Goal: Task Accomplishment & Management: Use online tool/utility

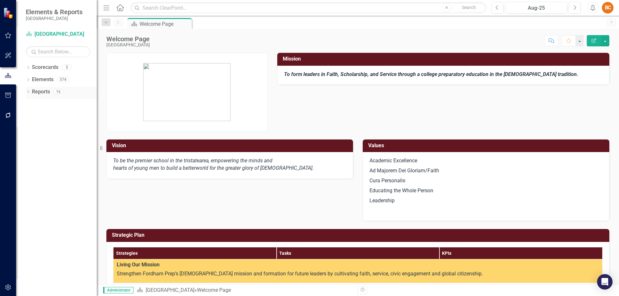
click at [36, 92] on link "Reports" at bounding box center [41, 91] width 18 height 7
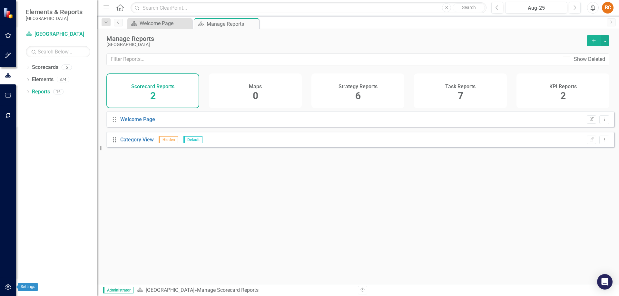
click at [8, 285] on button "button" at bounding box center [8, 288] width 15 height 14
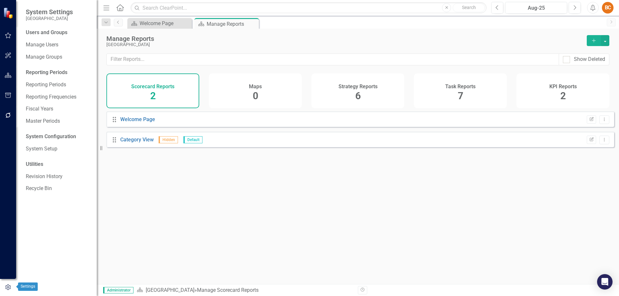
click at [9, 288] on icon "button" at bounding box center [7, 288] width 5 height 6
click at [167, 236] on div "Drag Welcome Page Edit Report Dropdown Menu Drag Category View Hidden Default E…" at bounding box center [358, 196] width 522 height 168
drag, startPoint x: 355, startPoint y: 94, endPoint x: 354, endPoint y: 107, distance: 12.9
click at [355, 94] on div "Strategy Reports 6" at bounding box center [357, 90] width 93 height 35
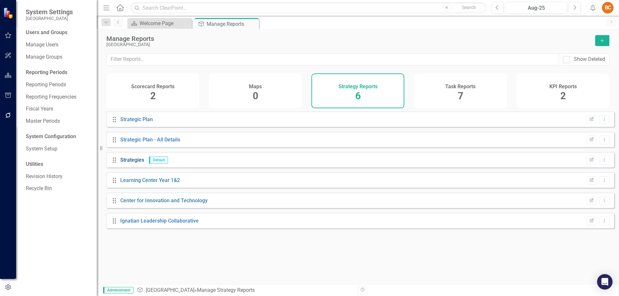
click at [134, 163] on link "Strategies" at bounding box center [132, 160] width 24 height 6
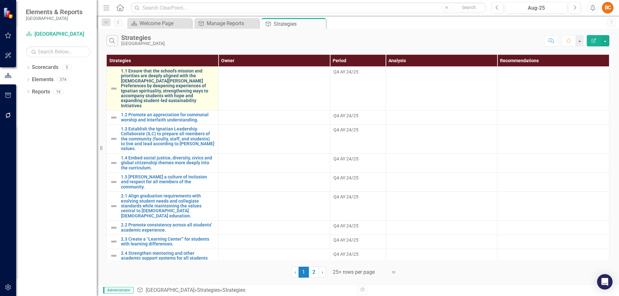
click at [186, 85] on link "1.1 Ensure that the school's mission and priorities are deeply aligned with the…" at bounding box center [168, 89] width 94 height 40
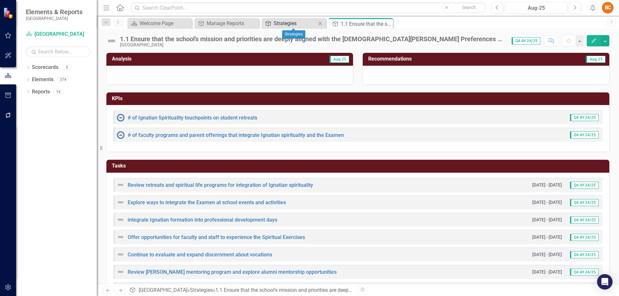
click at [286, 23] on div "Strategies" at bounding box center [295, 23] width 43 height 8
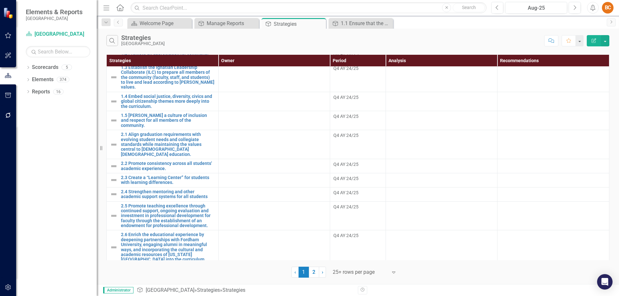
scroll to position [60, 0]
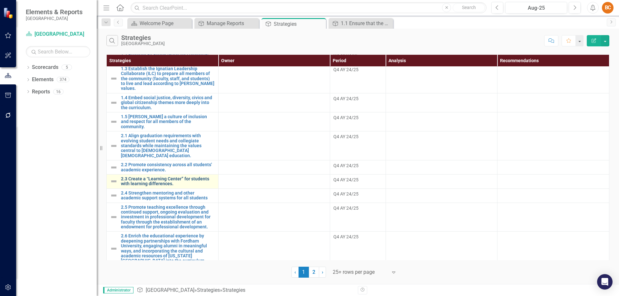
click at [174, 177] on link "2.3 Create a “Learning Center” for students with learning differences." at bounding box center [168, 182] width 94 height 10
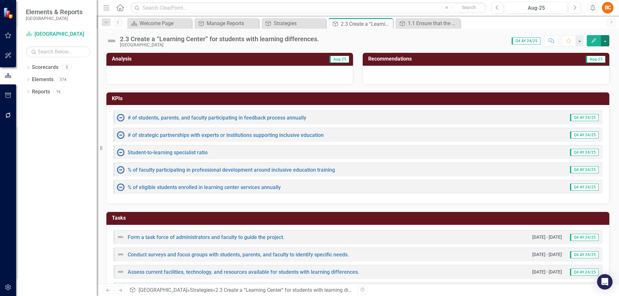
click at [606, 42] on button "button" at bounding box center [605, 40] width 8 height 11
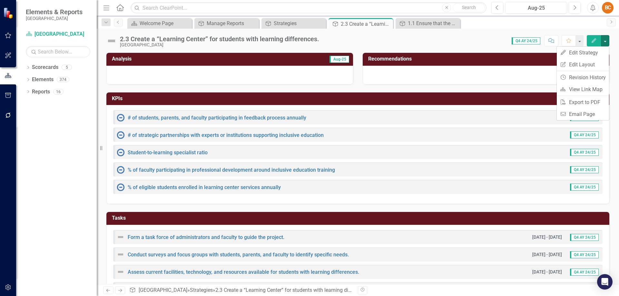
click at [595, 40] on icon "button" at bounding box center [593, 40] width 5 height 5
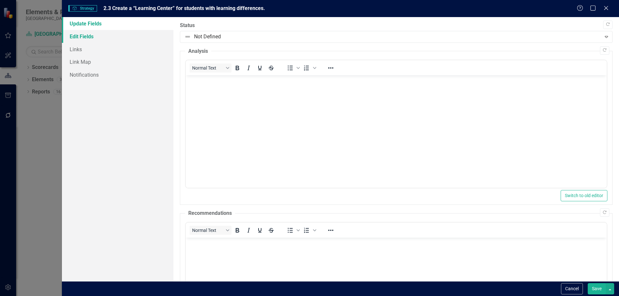
click at [85, 36] on link "Edit Fields" at bounding box center [118, 36] width 112 height 13
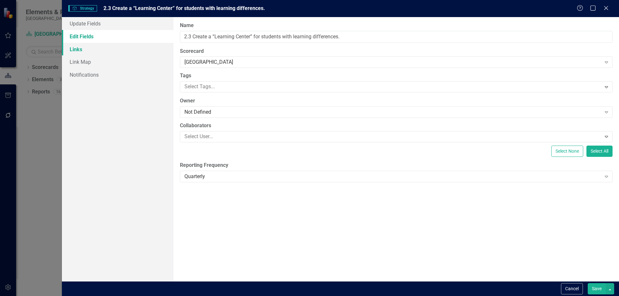
click at [87, 50] on link "Links" at bounding box center [118, 49] width 112 height 13
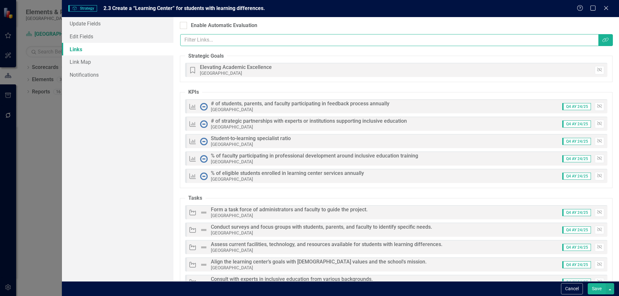
click at [211, 40] on input "text" at bounding box center [389, 40] width 418 height 12
click at [602, 41] on icon "button" at bounding box center [605, 40] width 6 height 5
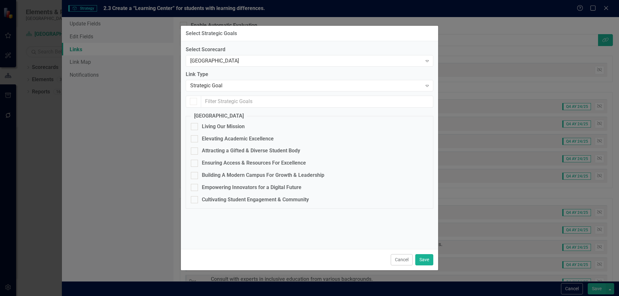
checkbox input "true"
checkbox input "false"
click at [428, 86] on icon "Expand" at bounding box center [427, 85] width 6 height 5
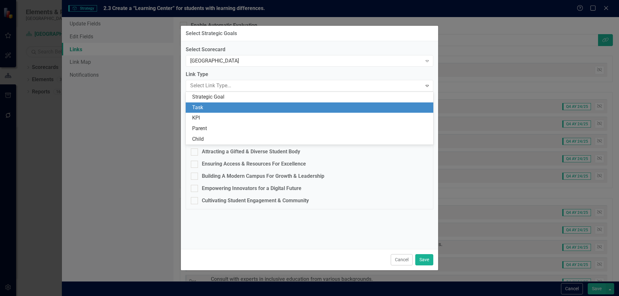
click at [333, 112] on div "Task" at bounding box center [310, 107] width 248 height 11
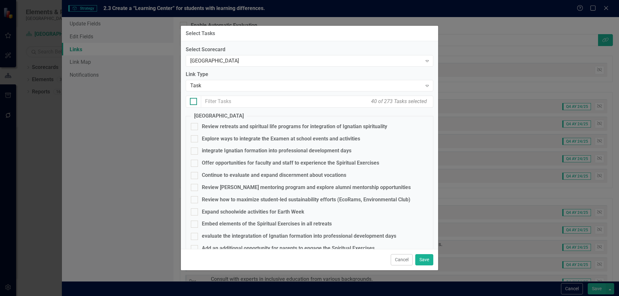
click at [194, 102] on input "checkbox" at bounding box center [192, 100] width 4 height 4
checkbox input "true"
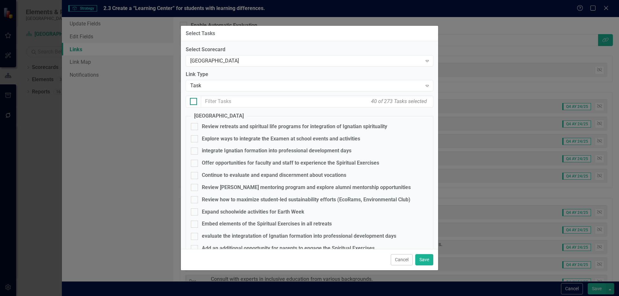
checkbox input "true"
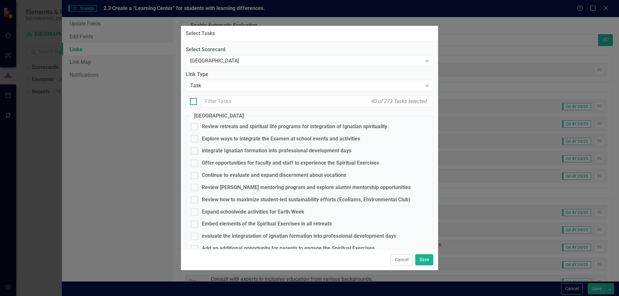
checkbox input "true"
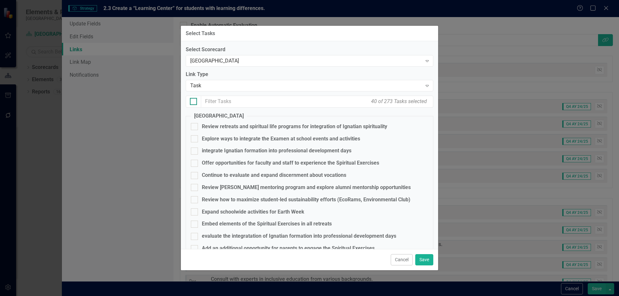
checkbox input "true"
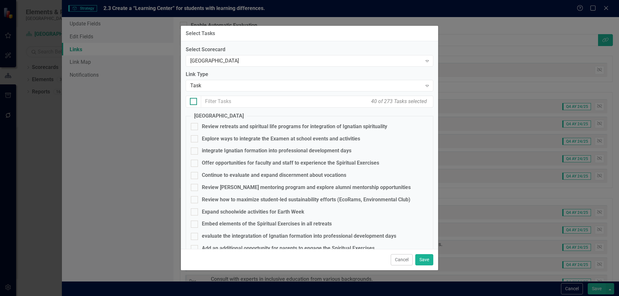
checkbox input "true"
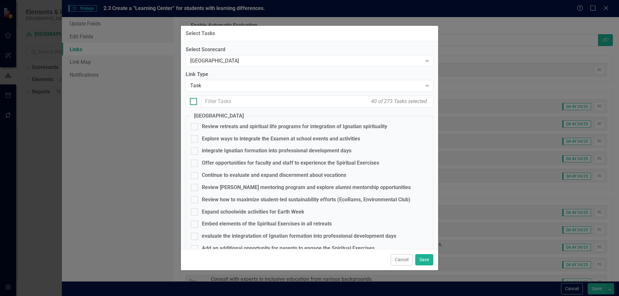
checkbox input "true"
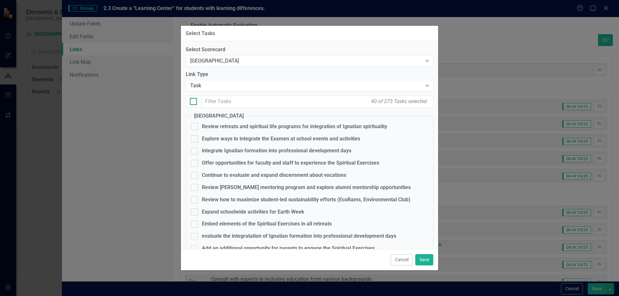
checkbox input "true"
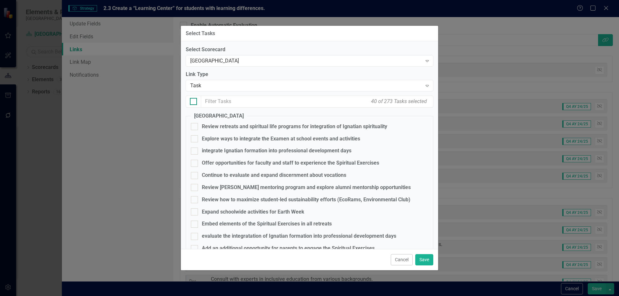
checkbox input "true"
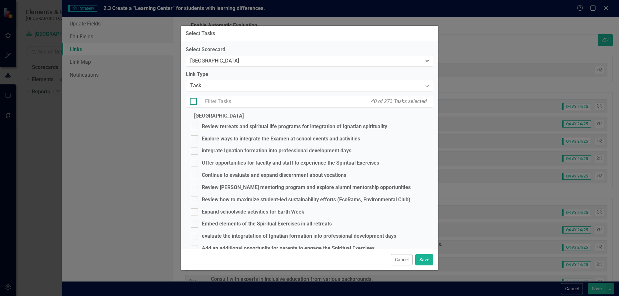
checkbox input "true"
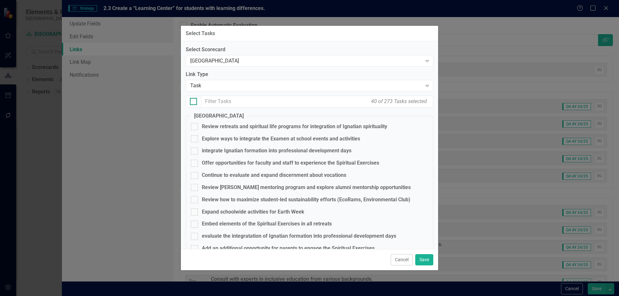
checkbox input "true"
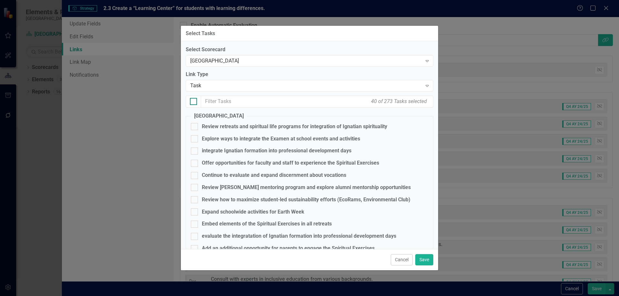
checkbox input "true"
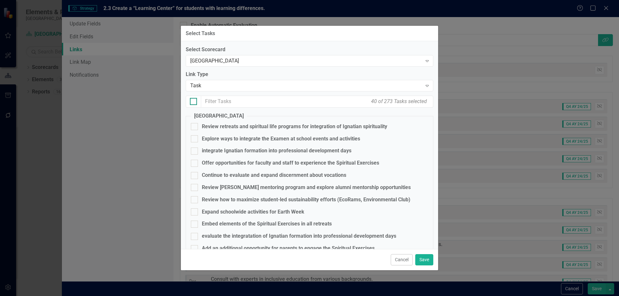
checkbox input "true"
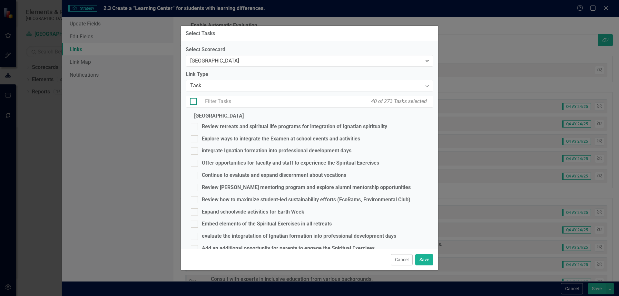
checkbox input "true"
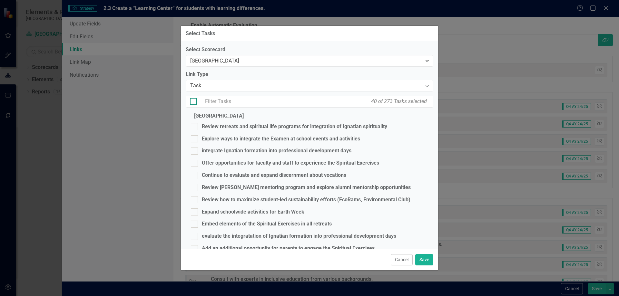
checkbox input "true"
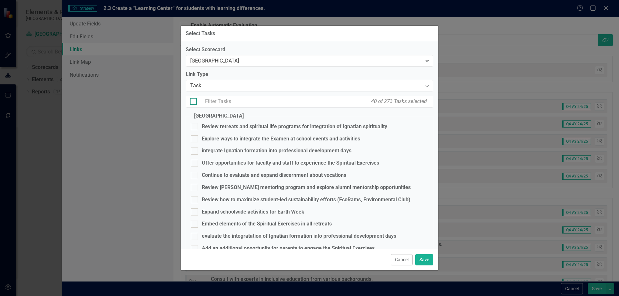
checkbox input "true"
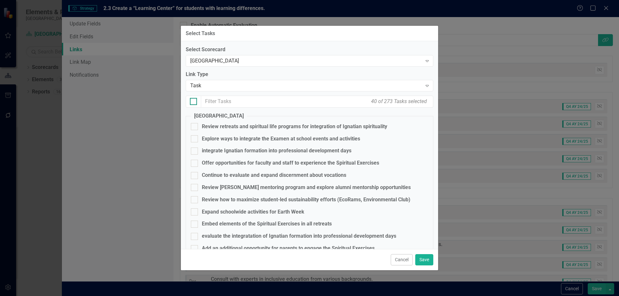
checkbox input "true"
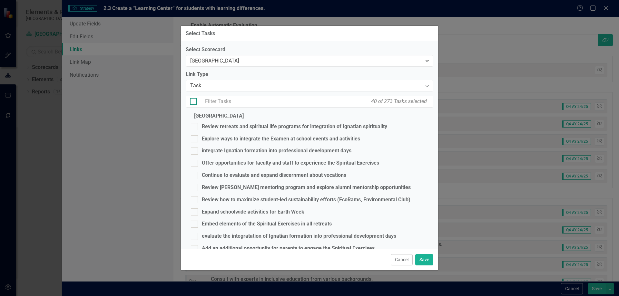
checkbox input "true"
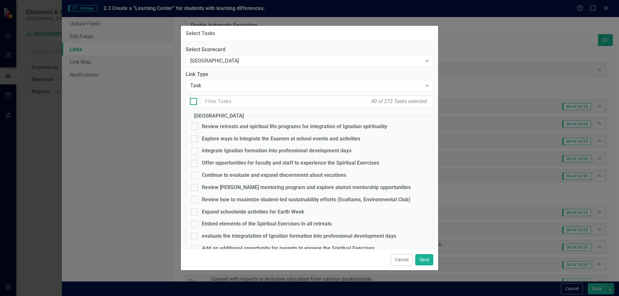
checkbox input "true"
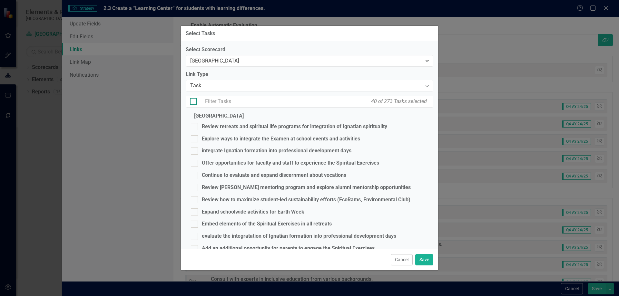
checkbox input "true"
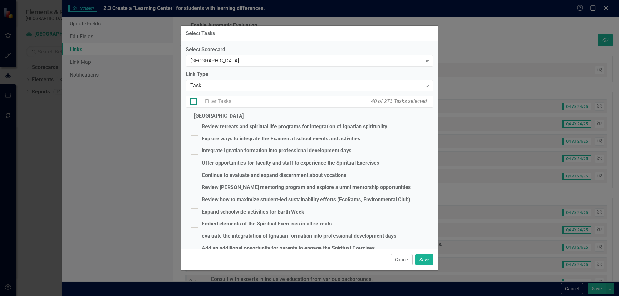
checkbox input "true"
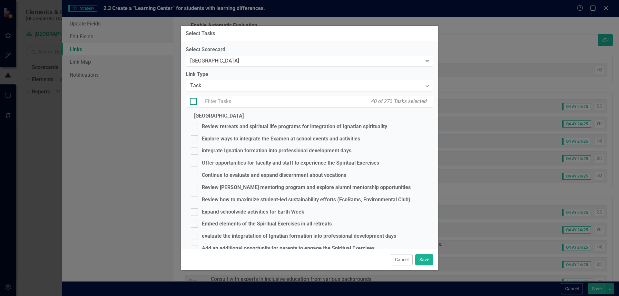
checkbox input "true"
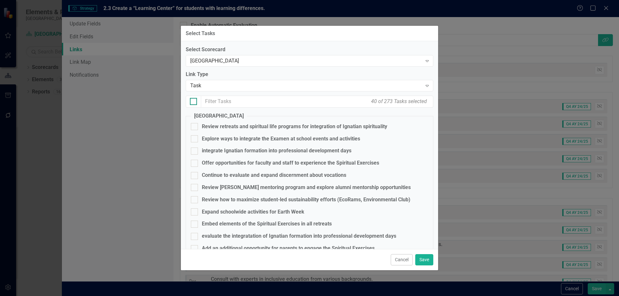
checkbox input "true"
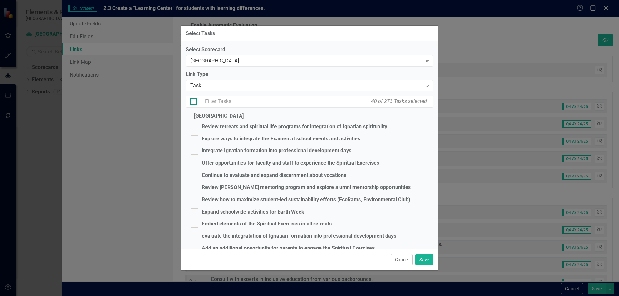
checkbox input "true"
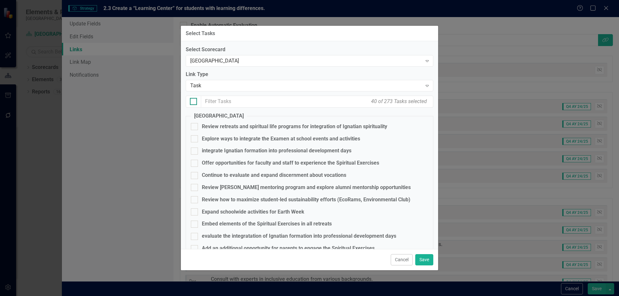
checkbox input "true"
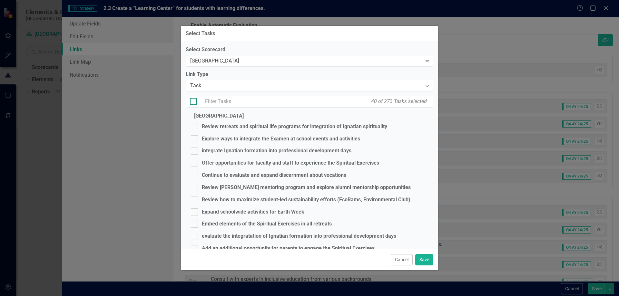
checkbox input "true"
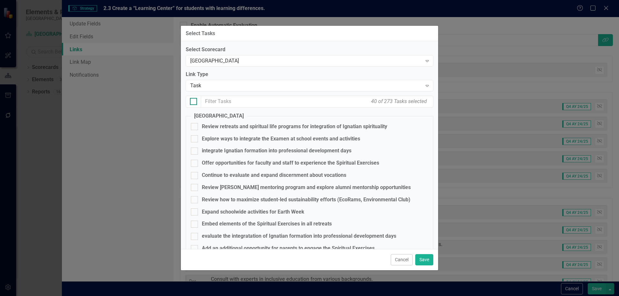
checkbox input "true"
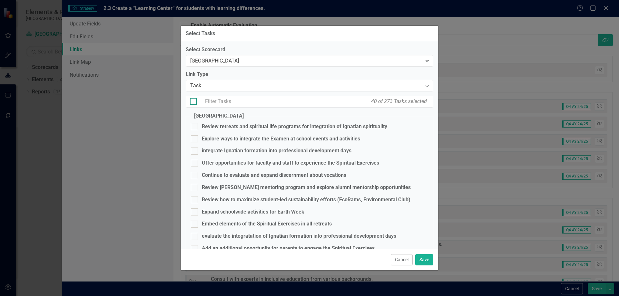
checkbox input "true"
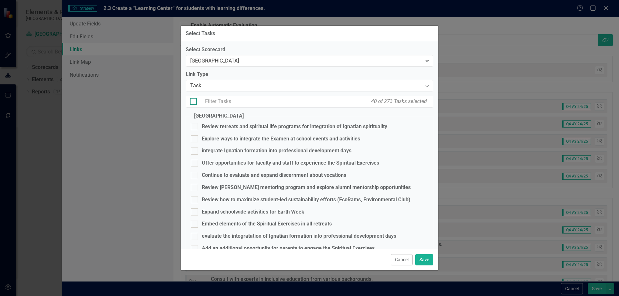
checkbox input "true"
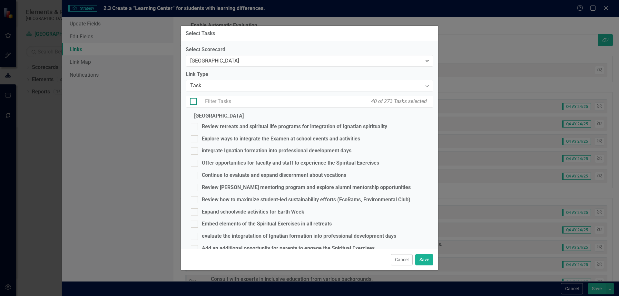
checkbox input "true"
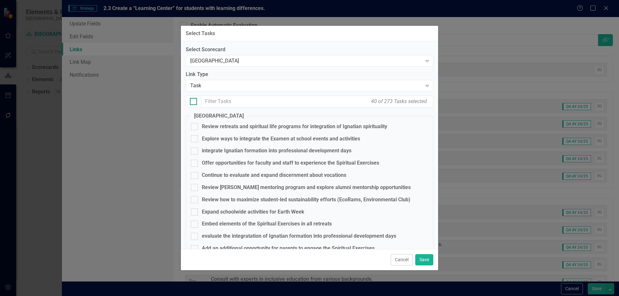
checkbox input "true"
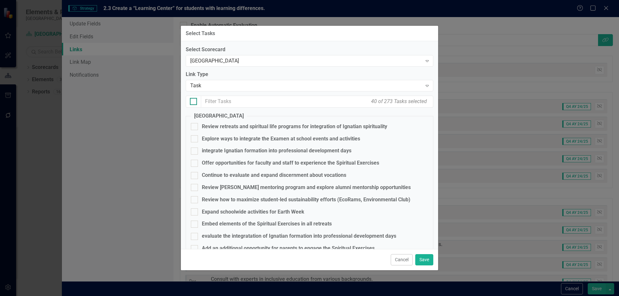
checkbox input "true"
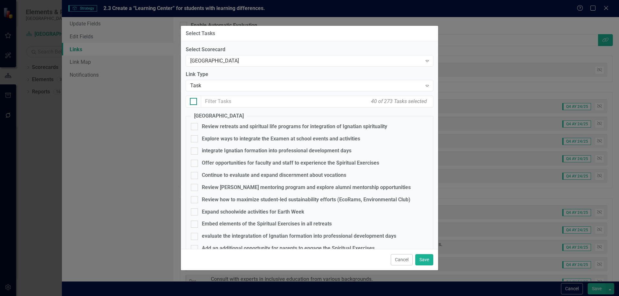
checkbox input "true"
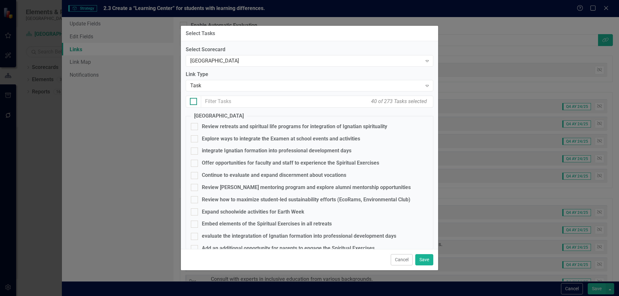
checkbox input "true"
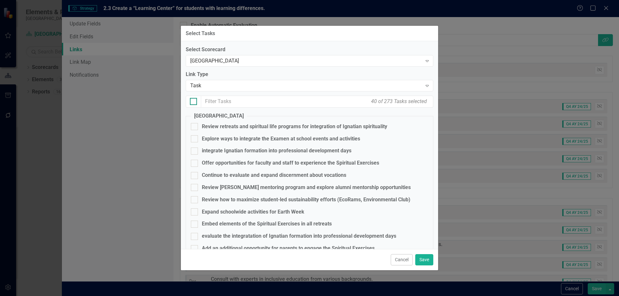
checkbox input "true"
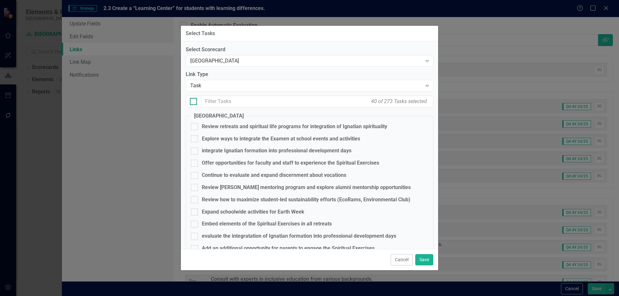
checkbox input "true"
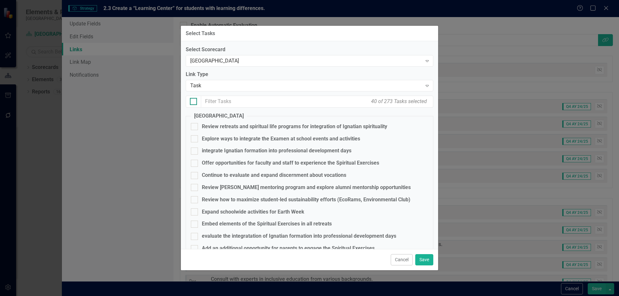
checkbox input "true"
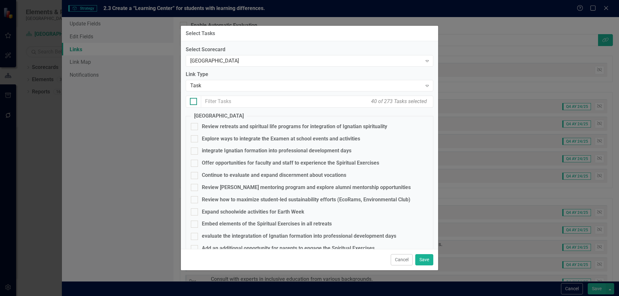
checkbox input "true"
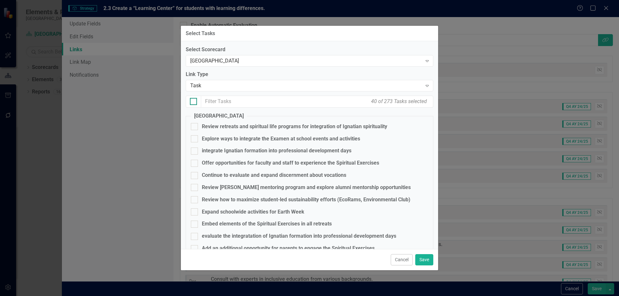
checkbox input "true"
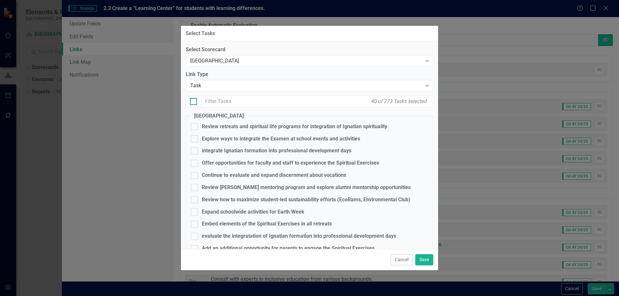
checkbox input "true"
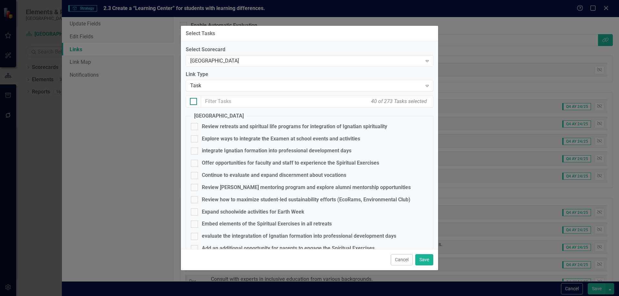
checkbox input "true"
click at [273, 102] on input "text" at bounding box center [317, 102] width 232 height 12
click at [395, 260] on button "Cancel" at bounding box center [402, 259] width 22 height 11
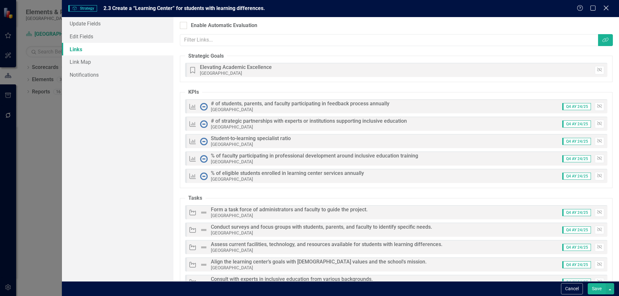
click at [607, 7] on icon at bounding box center [605, 7] width 5 height 5
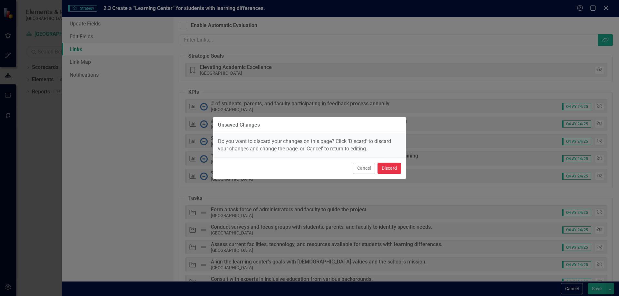
click at [385, 165] on button "Discard" at bounding box center [389, 168] width 24 height 11
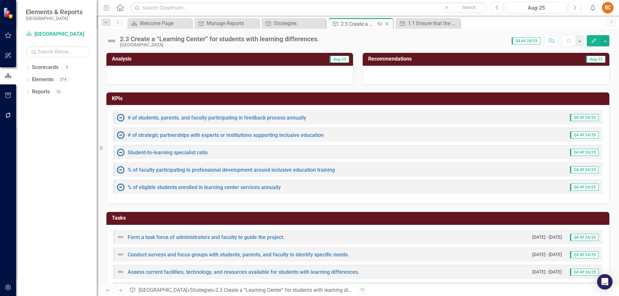
click at [385, 24] on icon "Close" at bounding box center [387, 23] width 6 height 5
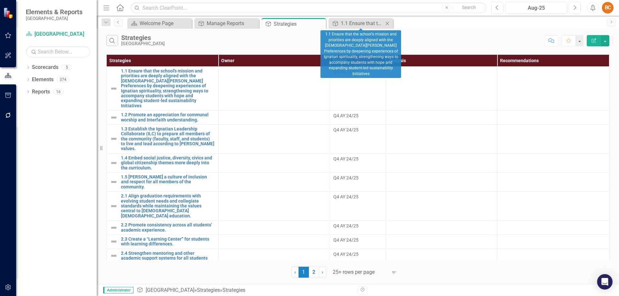
click at [385, 24] on icon "Close" at bounding box center [387, 23] width 6 height 5
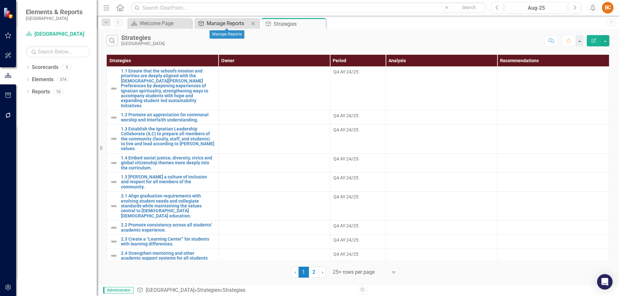
click at [230, 24] on div "Manage Reports" at bounding box center [228, 23] width 43 height 8
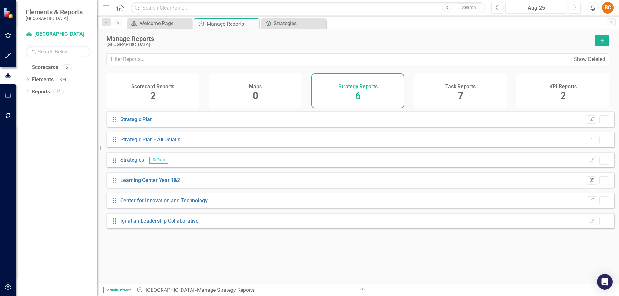
click at [462, 89] on h4 "Task Reports" at bounding box center [460, 87] width 30 height 6
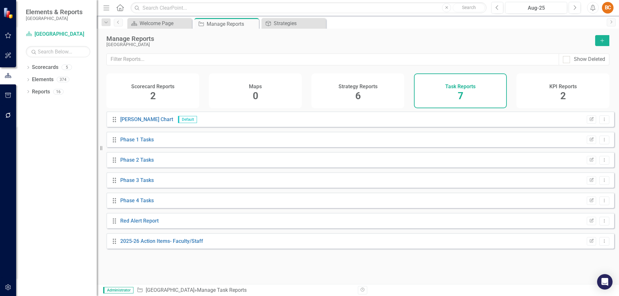
click at [602, 41] on icon "button" at bounding box center [602, 41] width 4 height 4
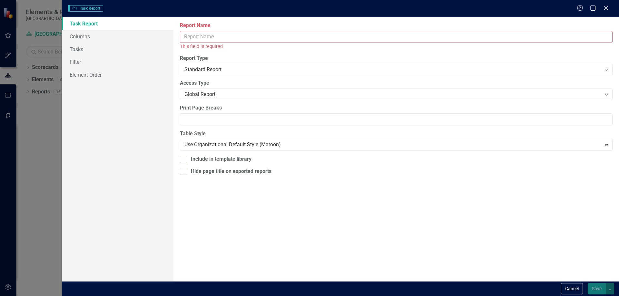
click at [197, 37] on input "Report Name" at bounding box center [396, 37] width 433 height 12
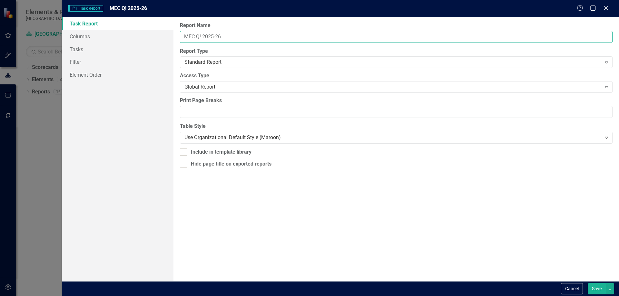
click at [201, 36] on input "MEC Q! 2025-26" at bounding box center [396, 37] width 433 height 12
click at [255, 34] on input "MEC Q1 2025-26" at bounding box center [396, 37] width 433 height 12
click at [605, 62] on icon "Expand" at bounding box center [606, 62] width 6 height 5
click at [607, 87] on icon at bounding box center [606, 87] width 3 height 2
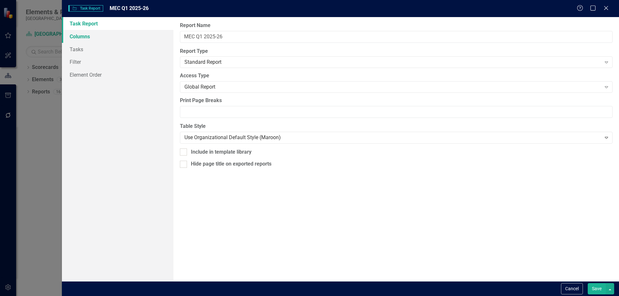
click at [87, 36] on link "Columns" at bounding box center [118, 36] width 112 height 13
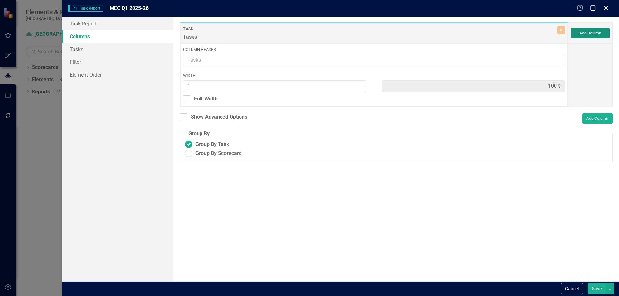
click at [590, 33] on button "Add Column" at bounding box center [590, 33] width 39 height 10
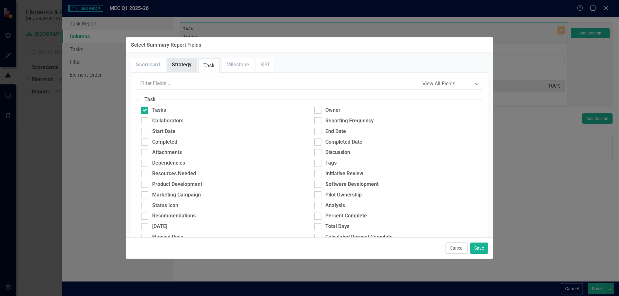
click at [178, 63] on link "Strategy" at bounding box center [181, 65] width 29 height 14
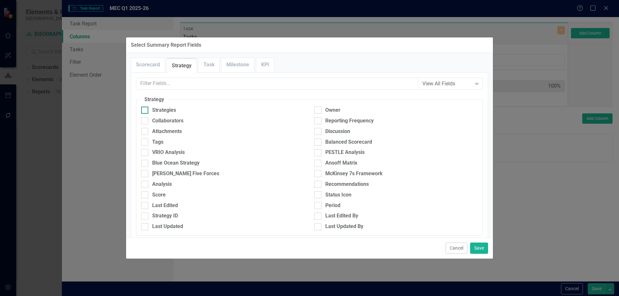
click at [143, 111] on input "Strategies" at bounding box center [143, 109] width 4 height 4
click at [384, 84] on input "text" at bounding box center [277, 84] width 282 height 12
click at [474, 85] on icon "Expand" at bounding box center [476, 83] width 6 height 5
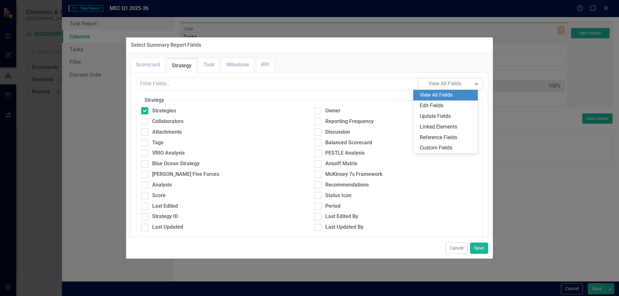
click at [456, 97] on div "View All Fields" at bounding box center [447, 95] width 54 height 7
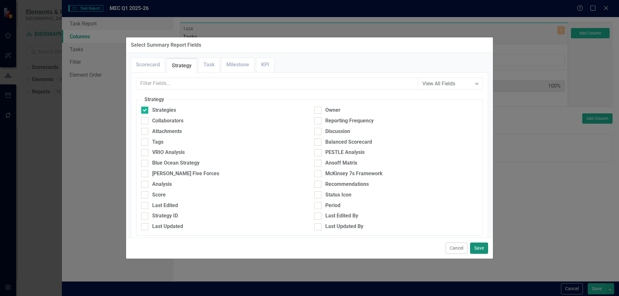
click at [477, 248] on button "Save" at bounding box center [479, 248] width 18 height 11
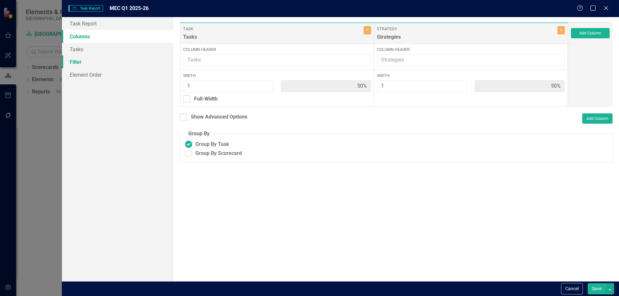
click at [82, 62] on link "Filter" at bounding box center [118, 61] width 112 height 13
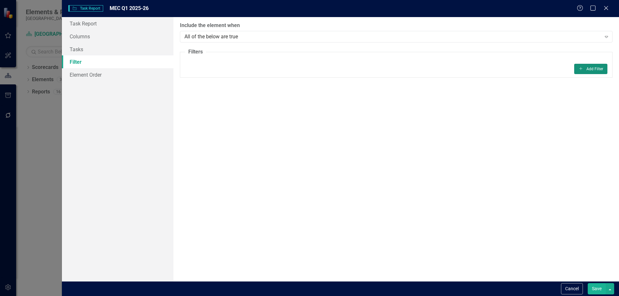
click at [583, 69] on button "Add Add Filter" at bounding box center [590, 69] width 33 height 10
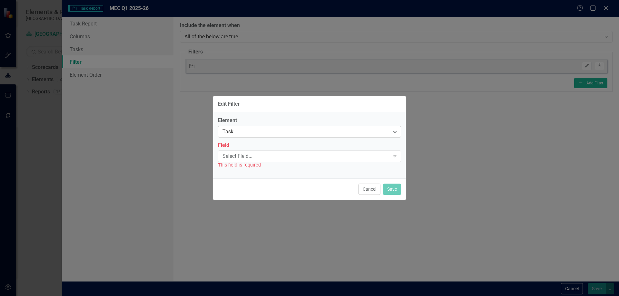
click at [392, 131] on icon "Expand" at bounding box center [395, 131] width 6 height 5
click at [395, 155] on icon "Expand" at bounding box center [395, 156] width 6 height 5
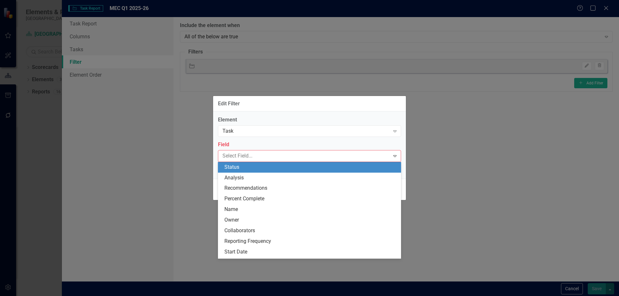
click at [465, 147] on div "Edit Filter Element Task Expand Field 23 results available. Use Up and Down to …" at bounding box center [309, 148] width 619 height 296
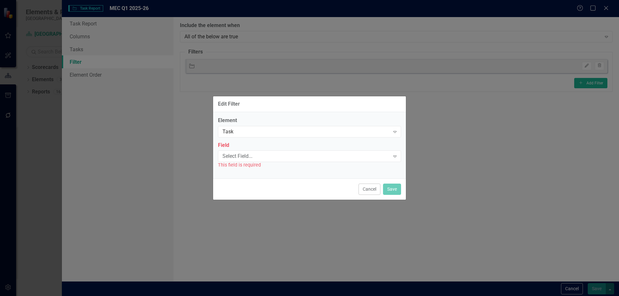
click at [607, 7] on div "Edit Filter Element Task Expand Field Select Field... Expand This field is requ…" at bounding box center [309, 148] width 619 height 296
click at [606, 9] on div "Edit Filter Element Task Expand Field Select Field... Expand This field is requ…" at bounding box center [309, 148] width 619 height 296
click at [375, 192] on button "Cancel" at bounding box center [369, 189] width 22 height 11
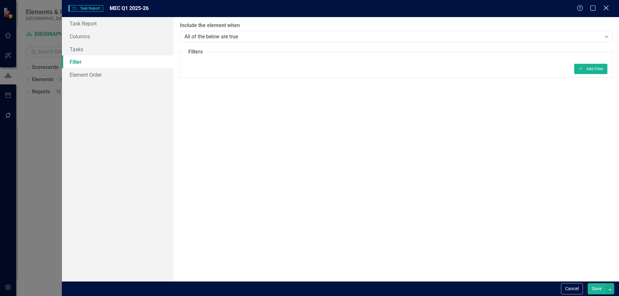
click at [607, 7] on icon at bounding box center [605, 7] width 5 height 5
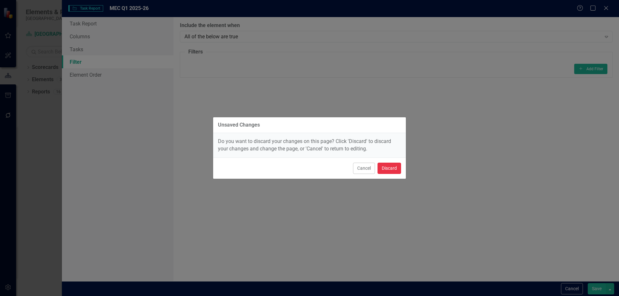
click at [388, 168] on button "Discard" at bounding box center [389, 168] width 24 height 11
